Goal: Task Accomplishment & Management: Use online tool/utility

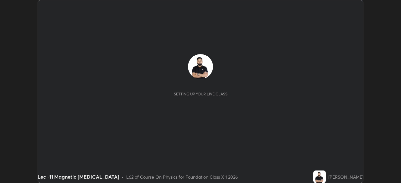
scroll to position [183, 401]
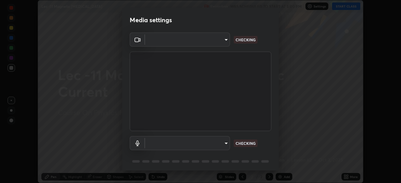
type input "bba66c41345857dcc9a6d4c580dc01eb5c8f13e357e582705132971b55534d29"
type input "default"
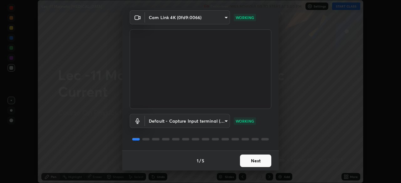
click at [246, 161] on button "Next" at bounding box center [255, 161] width 31 height 13
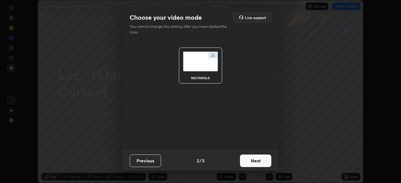
scroll to position [0, 0]
click at [246, 162] on button "Next" at bounding box center [255, 161] width 31 height 13
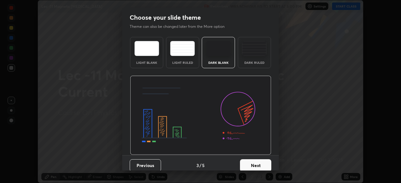
click at [245, 160] on button "Next" at bounding box center [255, 165] width 31 height 13
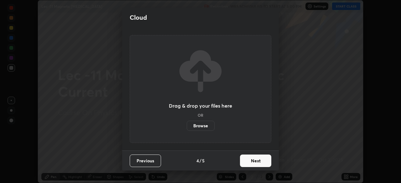
click at [249, 162] on button "Next" at bounding box center [255, 161] width 31 height 13
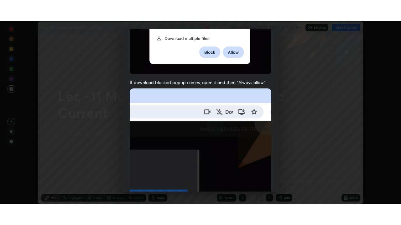
scroll to position [145, 0]
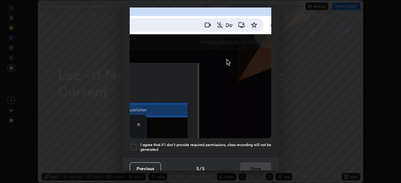
click at [140, 146] on div "I agree that if I don't provide required permissions, class recording will not …" at bounding box center [201, 147] width 142 height 8
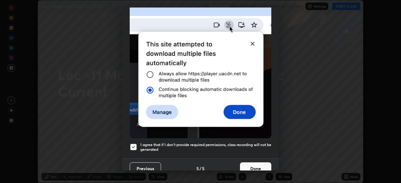
click at [246, 163] on button "Done" at bounding box center [255, 169] width 31 height 13
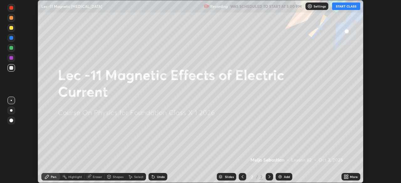
click at [349, 5] on button "START CLASS" at bounding box center [346, 7] width 28 height 8
click at [345, 174] on div "More" at bounding box center [350, 177] width 19 height 8
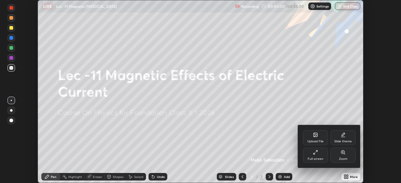
click at [317, 155] on div "Full screen" at bounding box center [315, 155] width 25 height 15
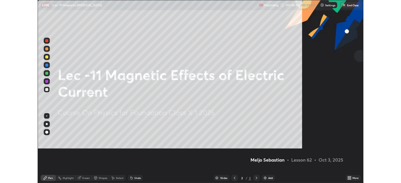
scroll to position [225, 401]
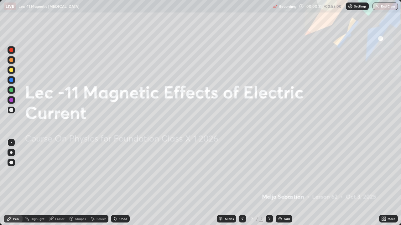
click at [11, 100] on div at bounding box center [11, 100] width 4 height 4
click at [279, 183] on img at bounding box center [279, 219] width 5 height 5
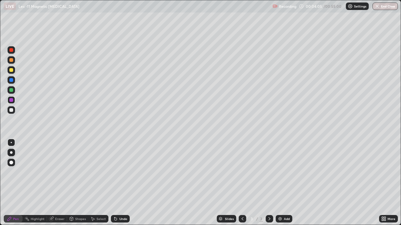
click at [10, 91] on div at bounding box center [11, 90] width 4 height 4
click at [79, 183] on div "Shapes" at bounding box center [80, 219] width 11 height 3
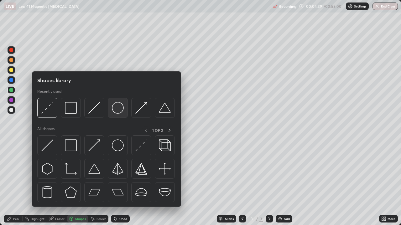
click at [115, 112] on img at bounding box center [118, 108] width 12 height 12
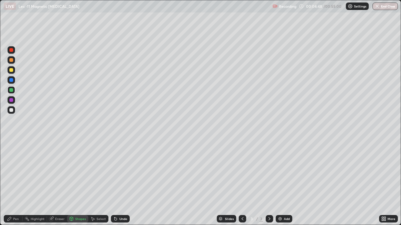
click at [13, 183] on div "Pen" at bounding box center [13, 219] width 19 height 8
click at [59, 183] on div "Eraser" at bounding box center [59, 219] width 9 height 3
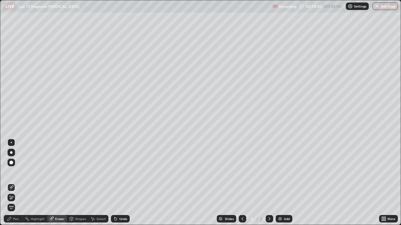
click at [12, 183] on span "Erase all" at bounding box center [11, 208] width 7 height 4
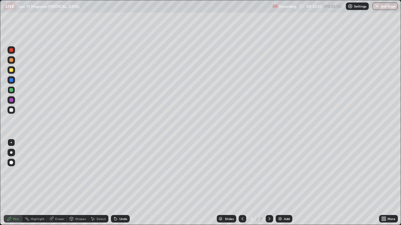
click at [12, 69] on div at bounding box center [11, 70] width 4 height 4
click at [13, 50] on div at bounding box center [11, 50] width 4 height 4
click at [11, 91] on div at bounding box center [11, 90] width 4 height 4
click at [11, 70] on div at bounding box center [11, 70] width 4 height 4
click at [11, 51] on div at bounding box center [11, 50] width 4 height 4
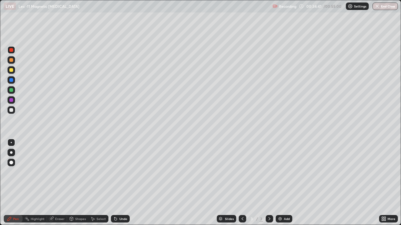
click at [122, 183] on div "Undo" at bounding box center [120, 219] width 19 height 8
click at [10, 71] on div at bounding box center [11, 70] width 4 height 4
click at [12, 51] on div at bounding box center [11, 50] width 4 height 4
click at [12, 90] on div at bounding box center [11, 90] width 4 height 4
click at [11, 70] on div at bounding box center [11, 70] width 4 height 4
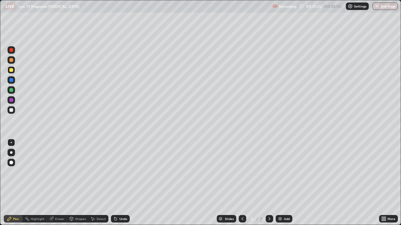
click at [12, 80] on div at bounding box center [11, 80] width 4 height 4
click at [11, 50] on div at bounding box center [11, 50] width 4 height 4
click at [10, 70] on div at bounding box center [11, 70] width 4 height 4
click at [12, 79] on div at bounding box center [11, 80] width 4 height 4
click at [12, 49] on div at bounding box center [11, 50] width 4 height 4
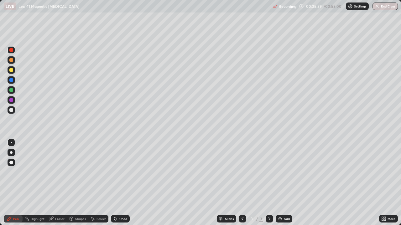
click at [11, 70] on div at bounding box center [11, 70] width 4 height 4
click at [11, 82] on div at bounding box center [11, 80] width 4 height 4
click at [12, 52] on div at bounding box center [11, 50] width 4 height 4
click at [12, 70] on div at bounding box center [11, 70] width 4 height 4
click at [12, 50] on div at bounding box center [11, 50] width 4 height 4
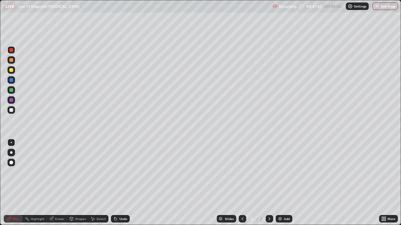
click at [12, 70] on div at bounding box center [11, 70] width 4 height 4
click at [12, 90] on div at bounding box center [11, 90] width 4 height 4
click at [138, 183] on div "Slides 3 / 3 Add" at bounding box center [254, 219] width 249 height 13
click at [11, 69] on div at bounding box center [11, 70] width 4 height 4
click at [161, 183] on div "Slides 3 / 3 Add" at bounding box center [254, 219] width 249 height 13
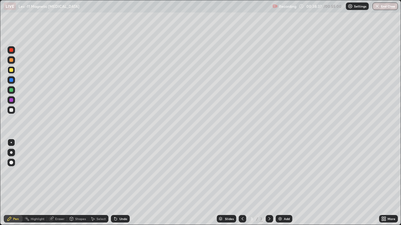
click at [189, 183] on div "Slides 3 / 3 Add" at bounding box center [254, 219] width 249 height 13
click at [13, 51] on div at bounding box center [11, 50] width 4 height 4
click at [10, 71] on div at bounding box center [11, 70] width 4 height 4
click at [13, 90] on div at bounding box center [11, 90] width 4 height 4
click at [284, 183] on div "Add" at bounding box center [287, 219] width 6 height 3
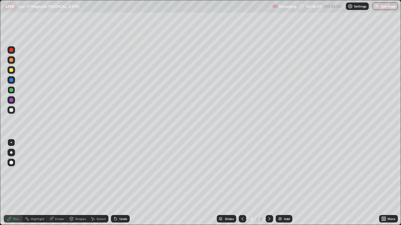
click at [120, 183] on div "Undo" at bounding box center [123, 219] width 8 height 3
click at [96, 183] on div "Select" at bounding box center [100, 219] width 9 height 3
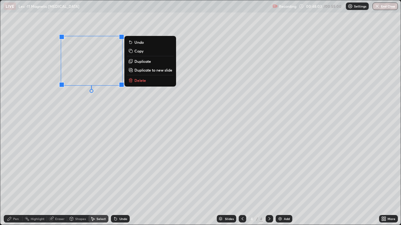
click at [12, 183] on div "Pen" at bounding box center [13, 219] width 19 height 8
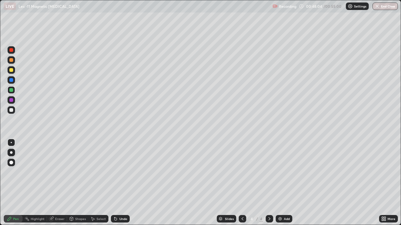
click at [10, 79] on div at bounding box center [11, 80] width 4 height 4
click at [11, 101] on div at bounding box center [11, 100] width 4 height 4
click at [56, 183] on div "Eraser" at bounding box center [59, 219] width 9 height 3
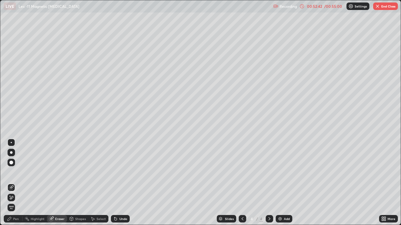
click at [12, 183] on span "Erase all" at bounding box center [11, 208] width 7 height 4
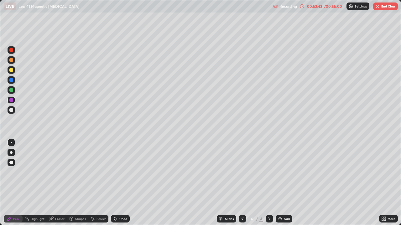
click at [282, 183] on div "Add" at bounding box center [284, 219] width 17 height 8
click at [384, 7] on button "End Class" at bounding box center [385, 7] width 25 height 8
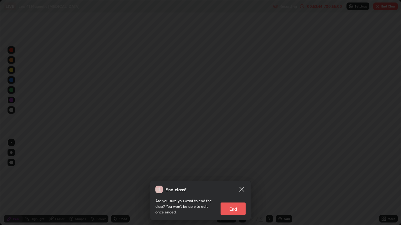
click at [237, 183] on button "End" at bounding box center [232, 209] width 25 height 13
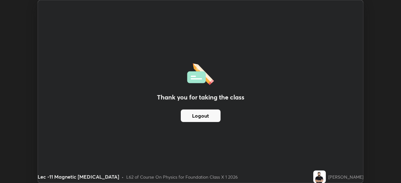
scroll to position [31133, 30915]
